Goal: Transaction & Acquisition: Purchase product/service

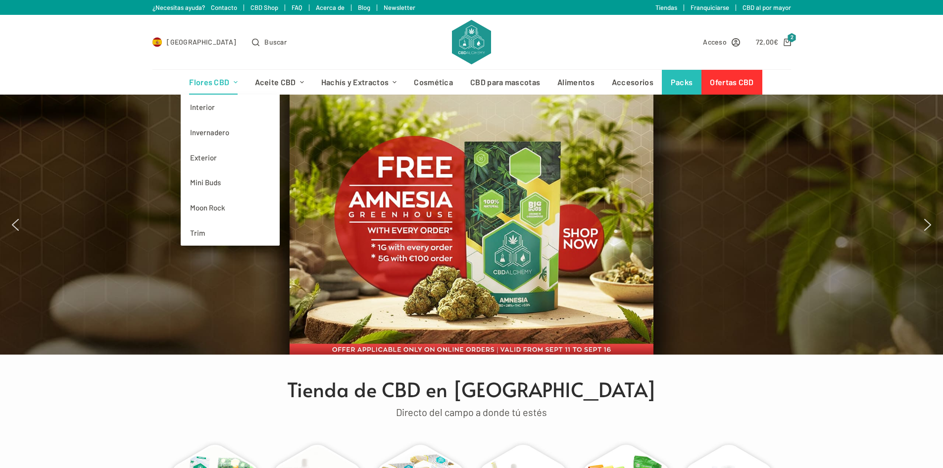
click at [215, 82] on link "Flores CBD" at bounding box center [213, 82] width 65 height 25
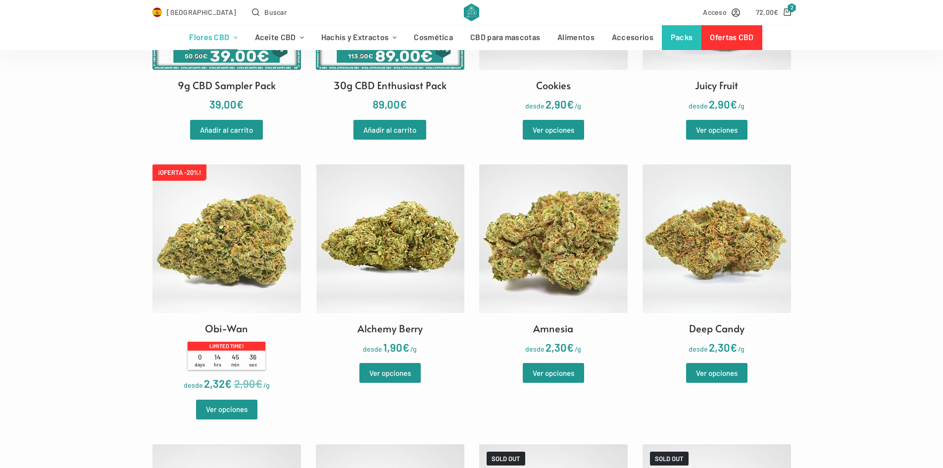
scroll to position [644, 0]
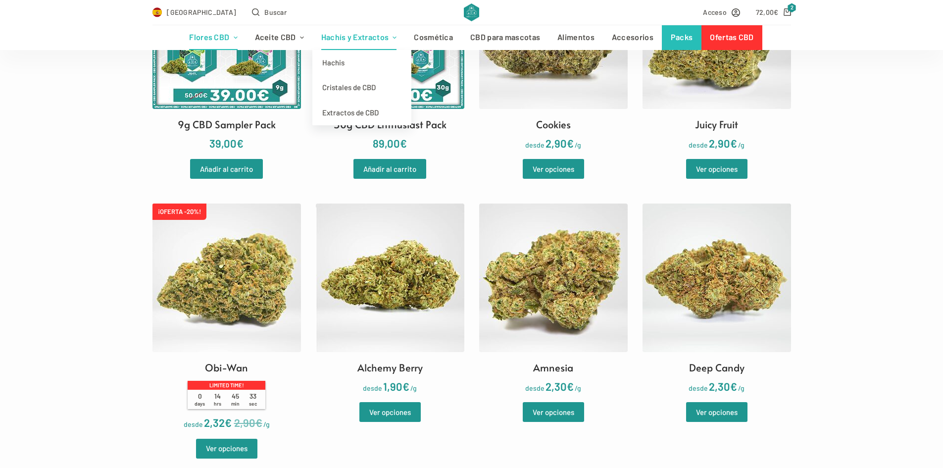
click at [351, 40] on link "Hachís y Extractos" at bounding box center [358, 37] width 93 height 25
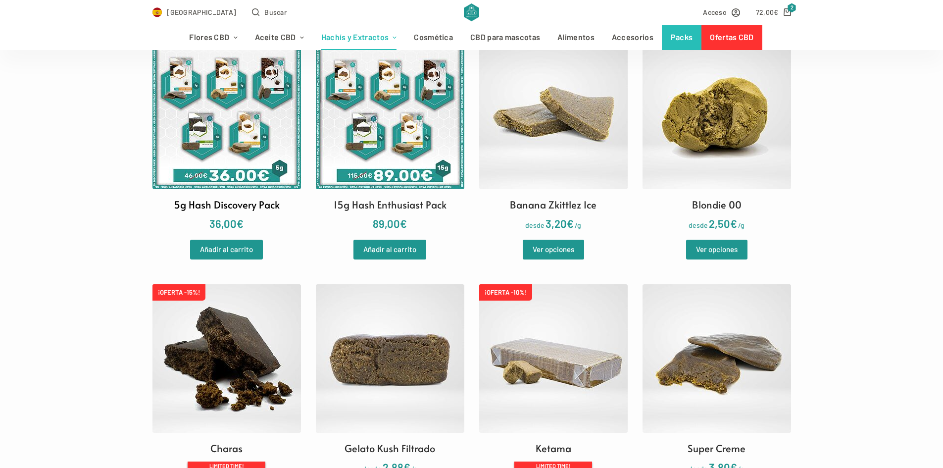
scroll to position [297, 0]
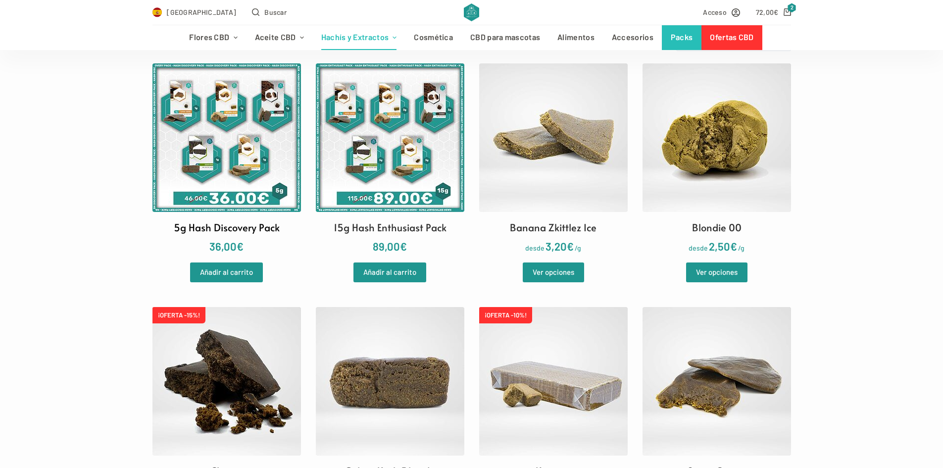
click at [229, 170] on img at bounding box center [226, 137] width 149 height 149
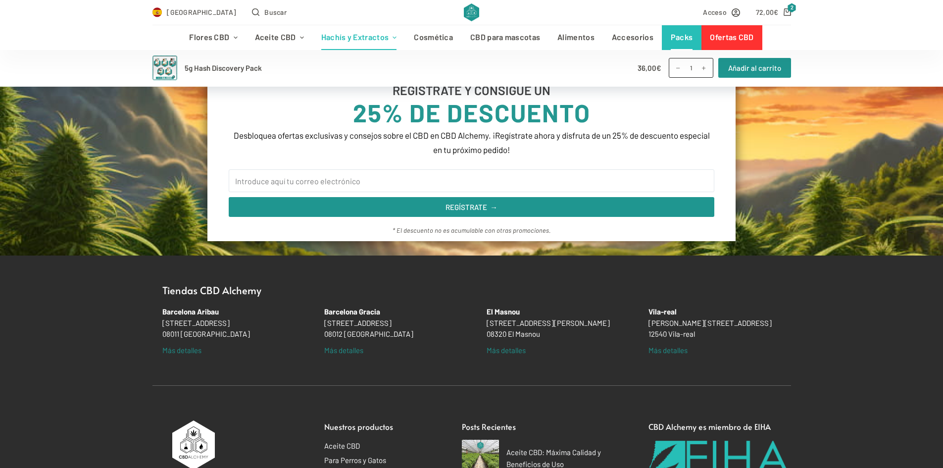
scroll to position [792, 0]
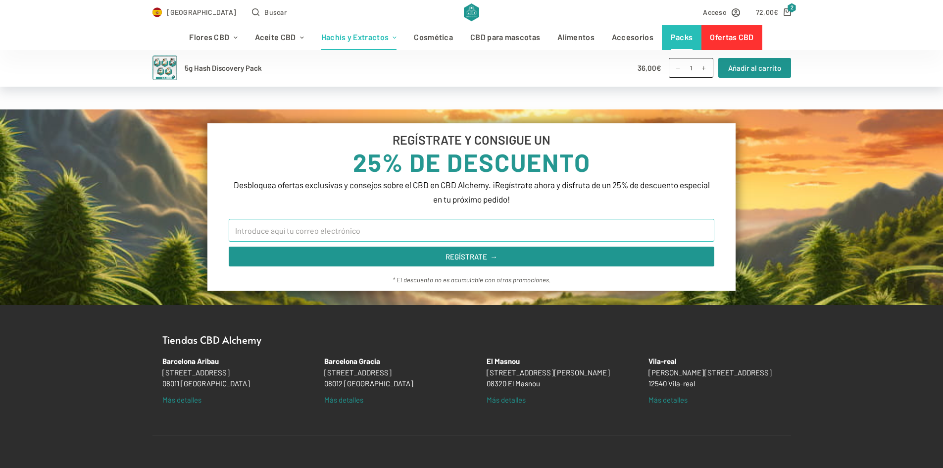
click at [319, 229] on input "Email" at bounding box center [472, 230] width 486 height 23
type input "alejandrovinyalstena@gmail.com"
click at [229, 247] on button "REGÍSTRATE →" at bounding box center [472, 257] width 486 height 20
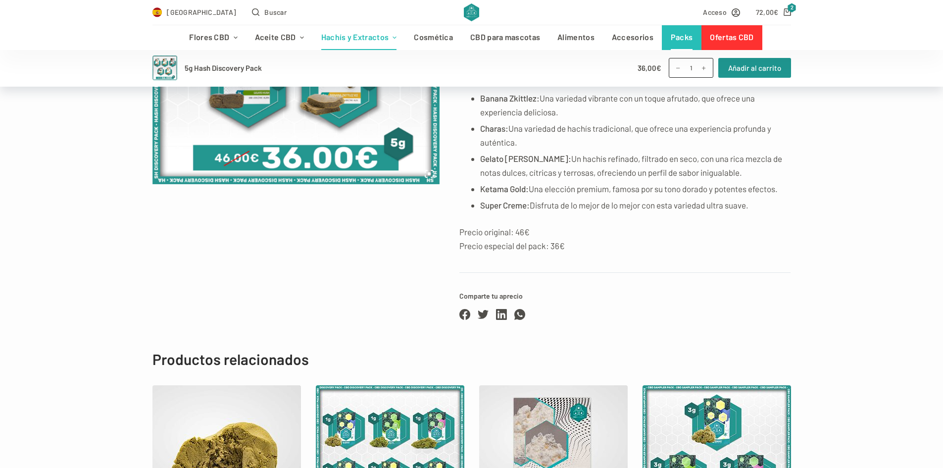
scroll to position [347, 0]
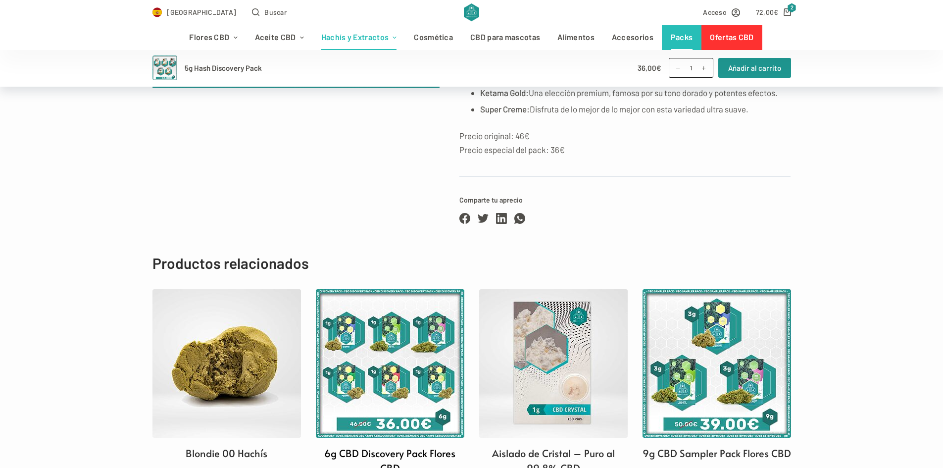
click at [381, 323] on img at bounding box center [390, 363] width 149 height 149
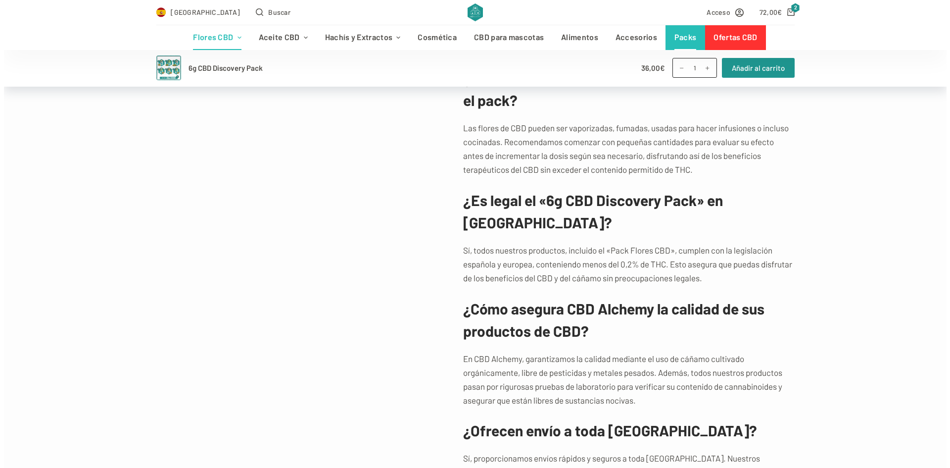
scroll to position [1238, 0]
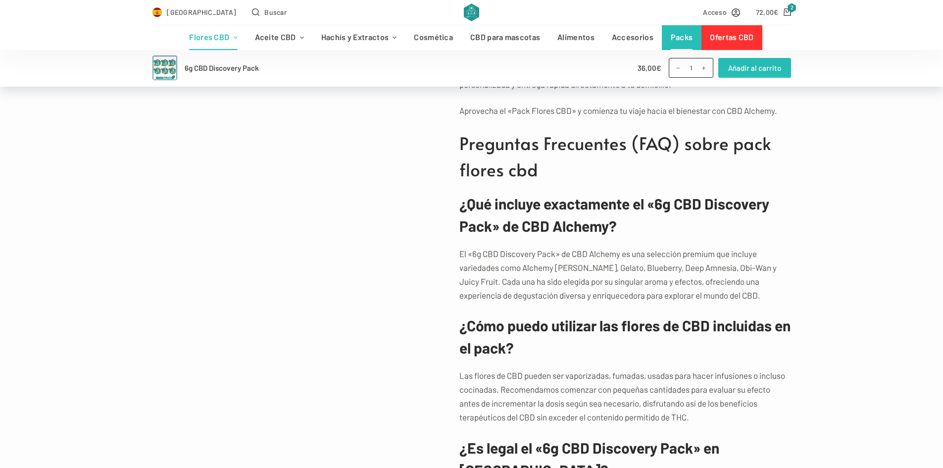
click at [737, 63] on button "Añadir al carrito" at bounding box center [754, 68] width 73 height 20
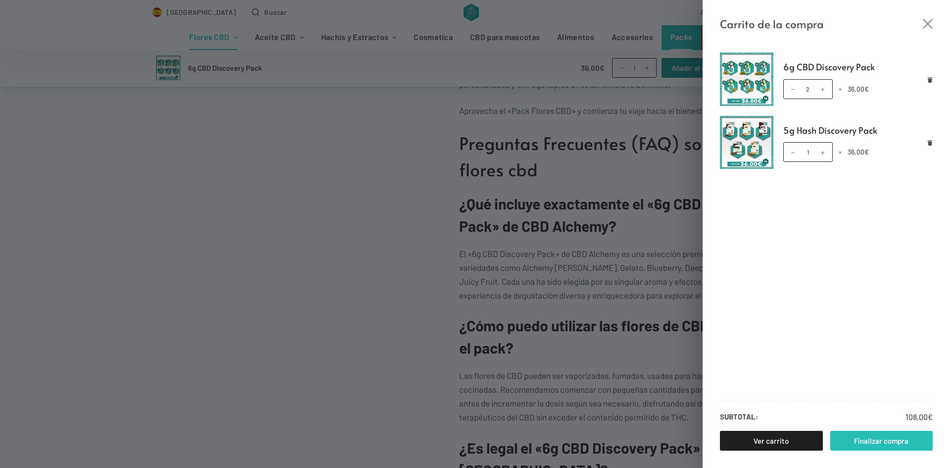
click at [859, 439] on link "Finalizar compra" at bounding box center [882, 441] width 103 height 20
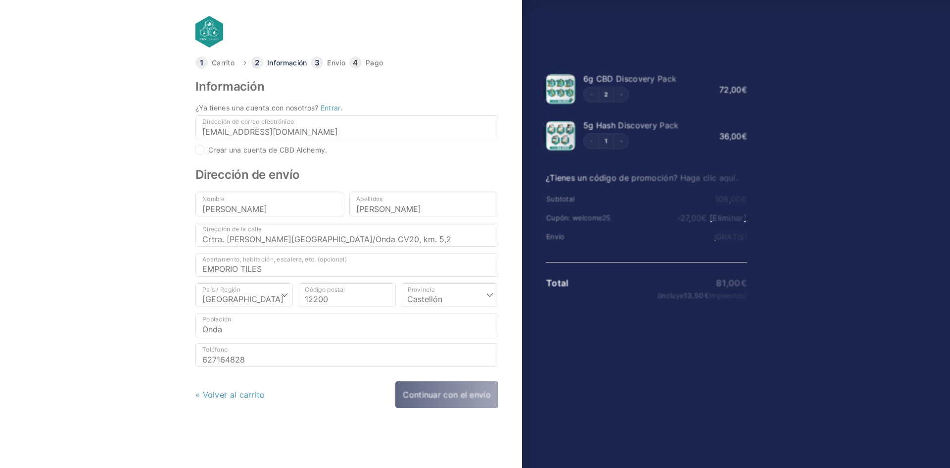
select select "CS"
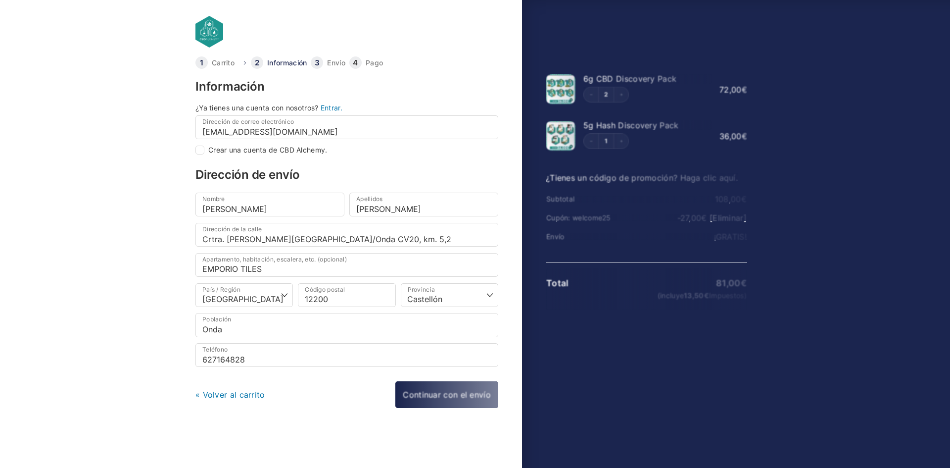
checkbox input "true"
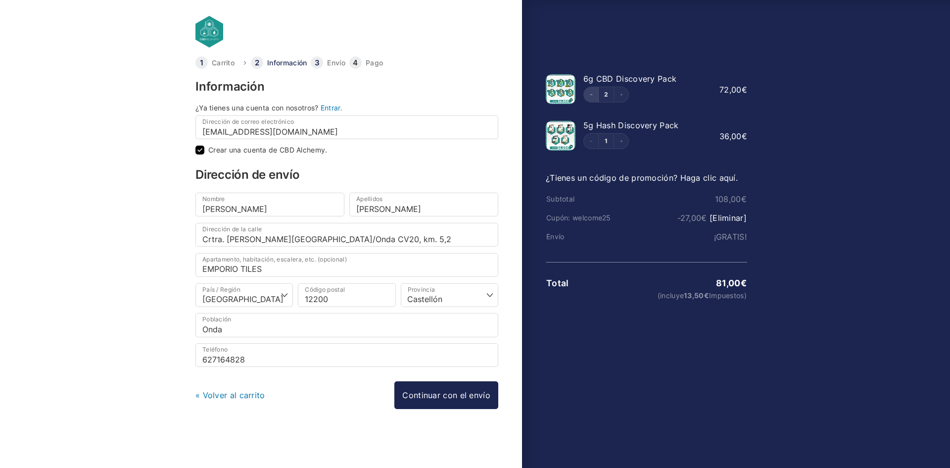
click at [591, 95] on icon "Decrement" at bounding box center [591, 95] width 2 height 0
click at [480, 394] on link "Continuar con el envío" at bounding box center [447, 395] width 104 height 28
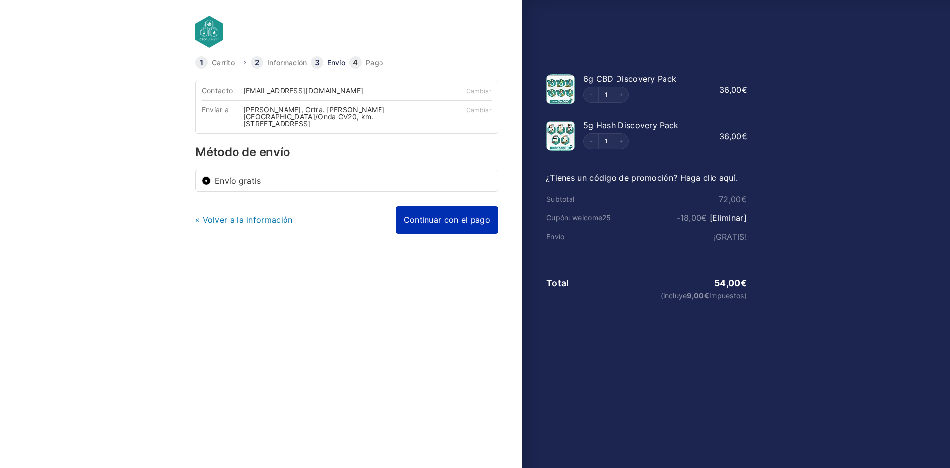
click at [452, 210] on link "Continuar con el pago" at bounding box center [447, 220] width 102 height 28
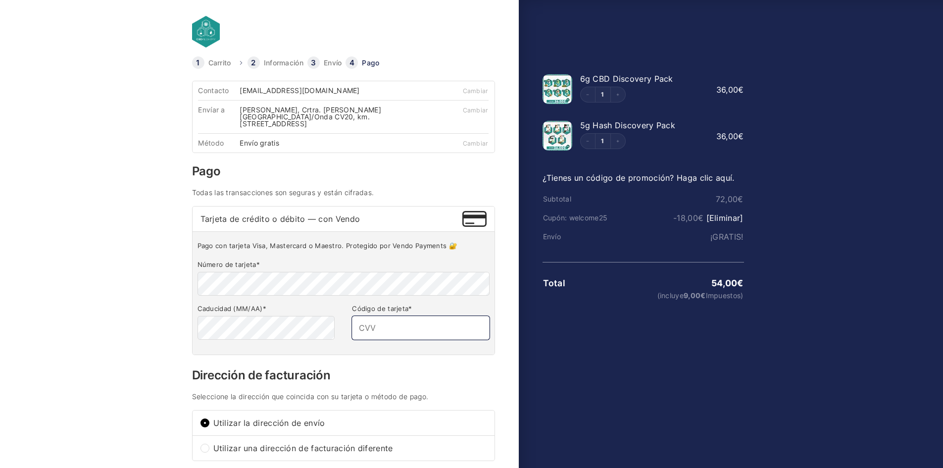
click at [391, 325] on input "Código de tarjeta *" at bounding box center [420, 328] width 137 height 24
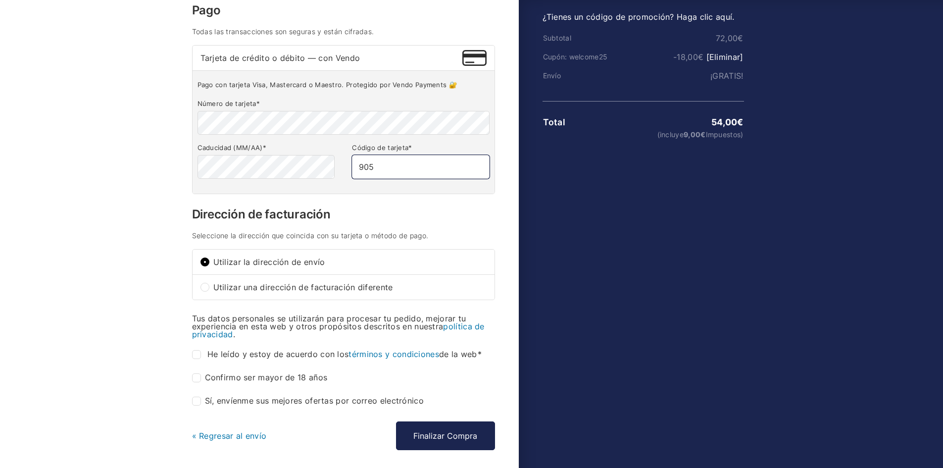
scroll to position [145, 0]
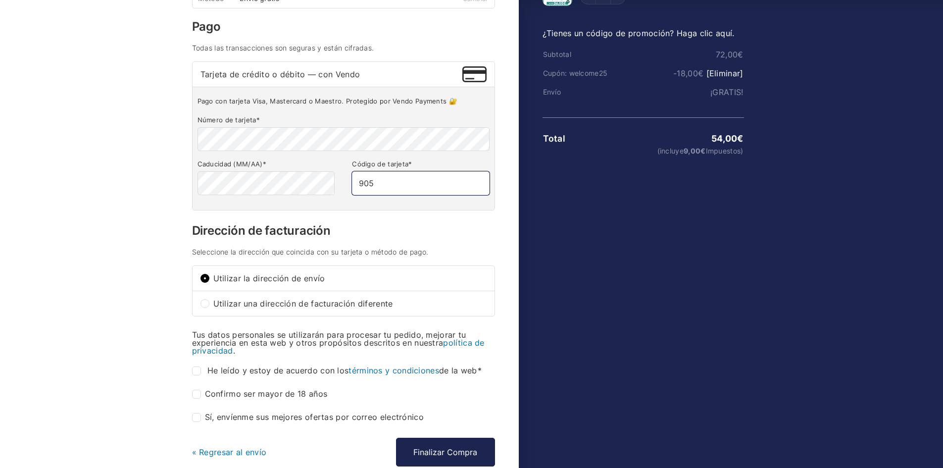
type input "905"
click at [265, 299] on span "Utilizar una dirección de facturación diferente" at bounding box center [349, 303] width 273 height 8
click at [209, 299] on input "Utilizar una dirección de facturación diferente" at bounding box center [204, 303] width 9 height 9
radio input "true"
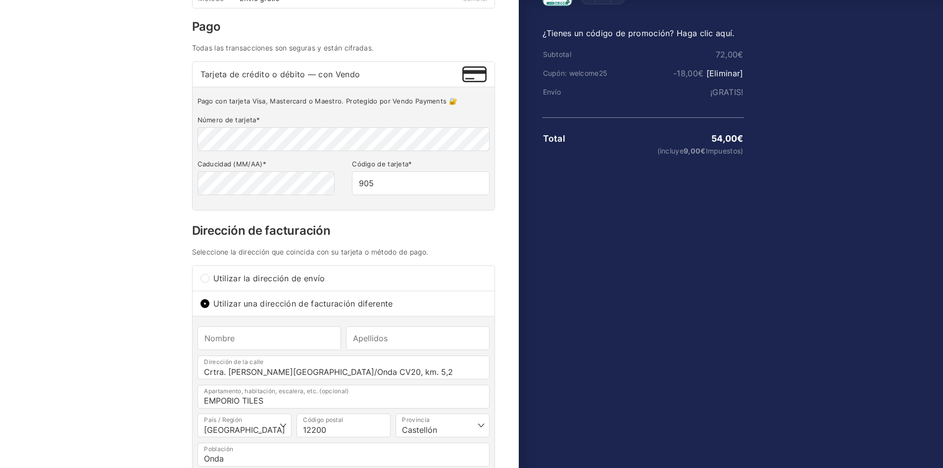
click at [265, 274] on span "Utilizar la dirección de envío" at bounding box center [349, 278] width 273 height 8
click at [209, 274] on input "Utilizar la dirección de envío" at bounding box center [204, 278] width 9 height 9
radio input "true"
type input "alejandro"
type input "viñals tena"
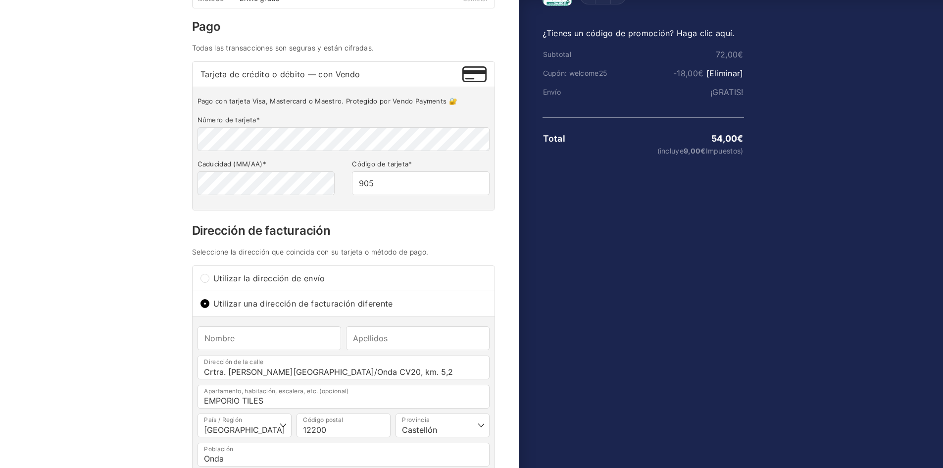
type input "627164828"
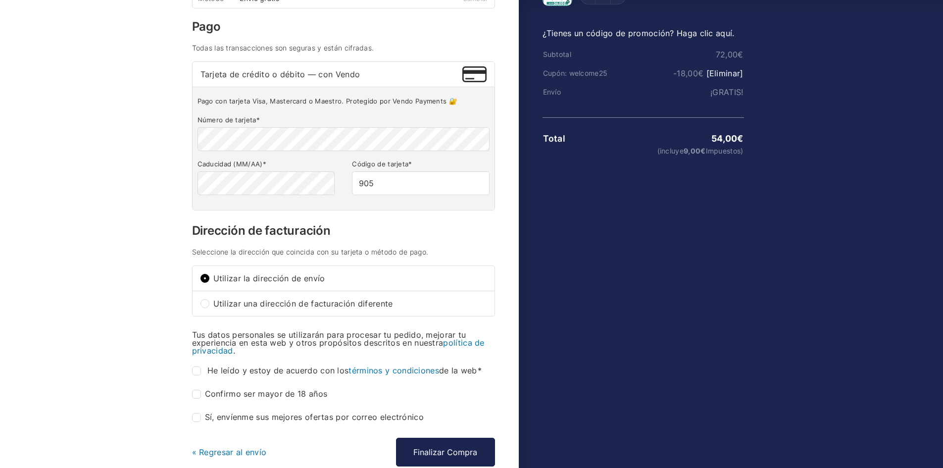
click at [197, 366] on input "He leído y estoy de acuerdo con los términos y condiciones de la web *" at bounding box center [196, 370] width 9 height 9
checkbox input "true"
click at [196, 390] on input "Confirmo ser mayor de 18 años *" at bounding box center [196, 394] width 9 height 9
checkbox input "true"
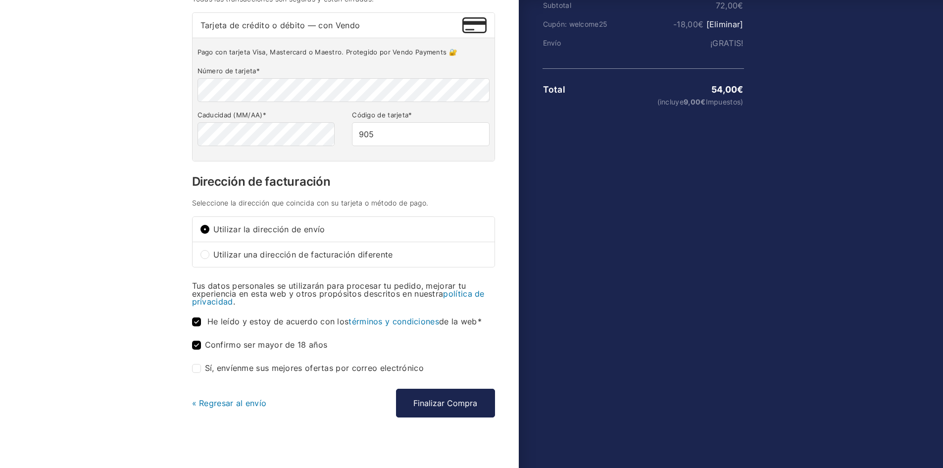
scroll to position [194, 0]
click at [439, 395] on button "Finalizar Compra" at bounding box center [445, 402] width 99 height 29
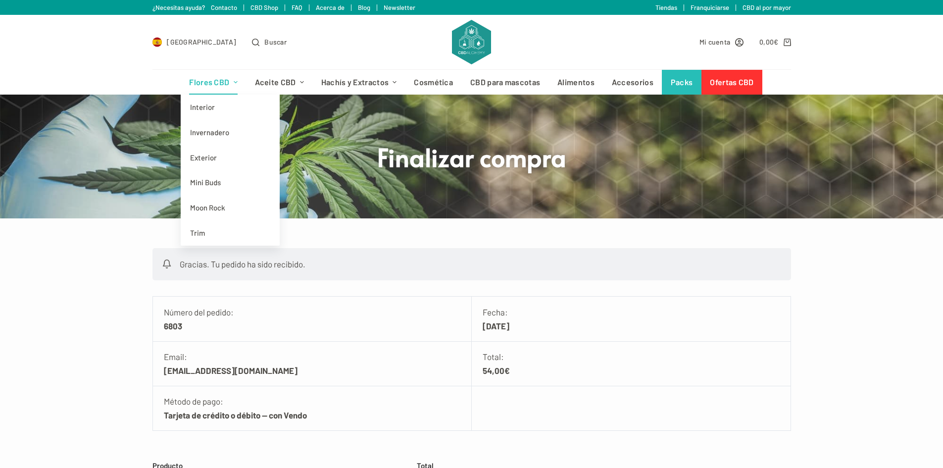
click at [233, 86] on span "Menú de cabecera" at bounding box center [235, 82] width 9 height 9
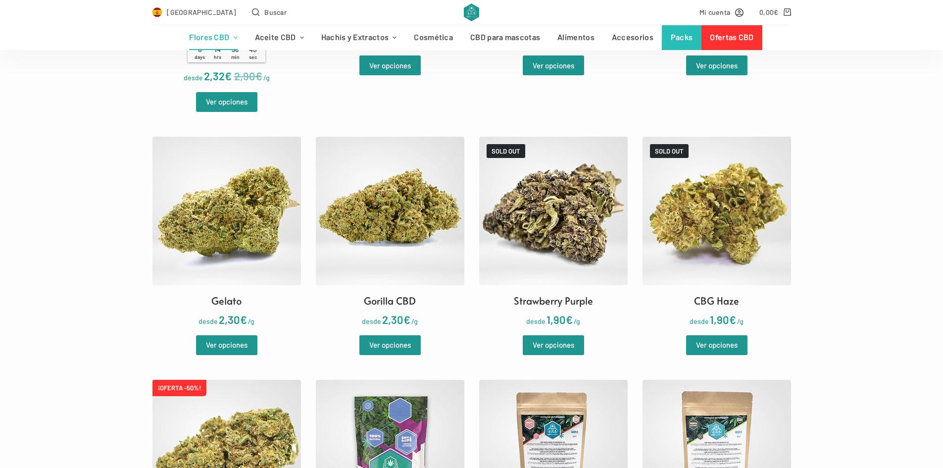
scroll to position [792, 0]
